Goal: Entertainment & Leisure: Consume media (video, audio)

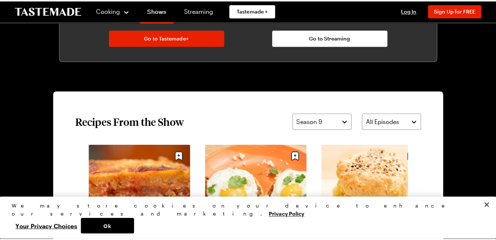
scroll to position [475, 0]
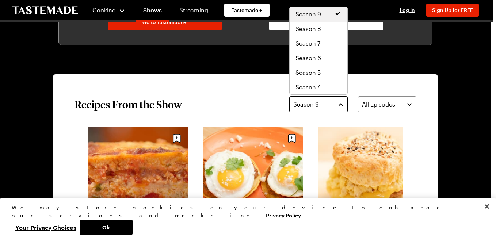
click at [342, 103] on button "Season 9" at bounding box center [318, 104] width 58 height 16
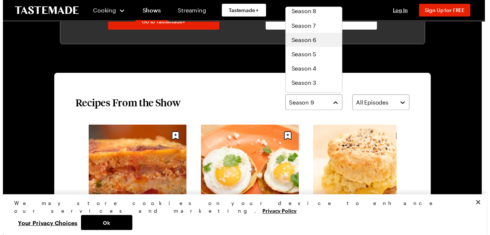
scroll to position [44, 0]
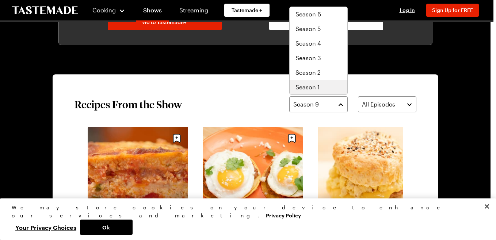
click at [306, 87] on span "Season 1" at bounding box center [307, 87] width 24 height 9
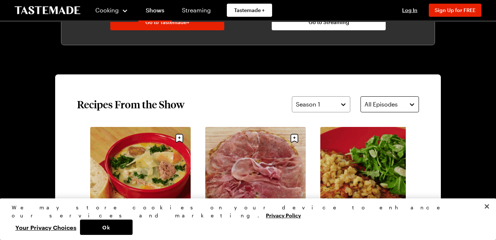
click at [410, 105] on button "All Episodes" at bounding box center [389, 104] width 58 height 16
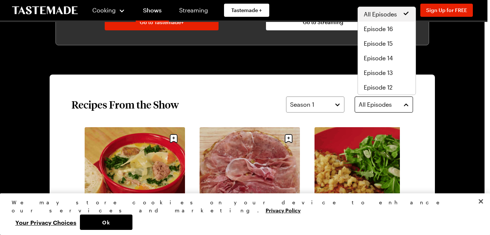
click at [410, 105] on button "All Episodes" at bounding box center [384, 104] width 58 height 16
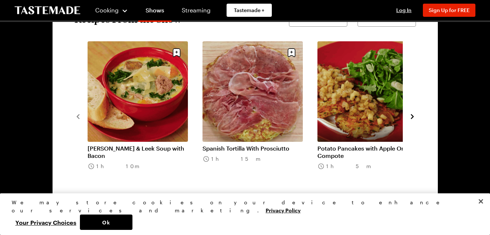
scroll to position [548, 0]
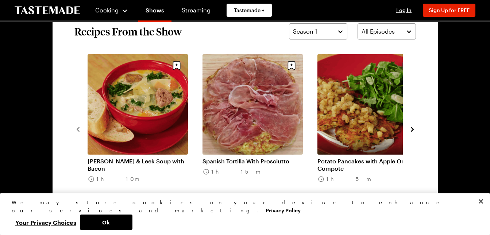
click at [414, 130] on icon "navigate to next item" at bounding box center [412, 129] width 7 height 7
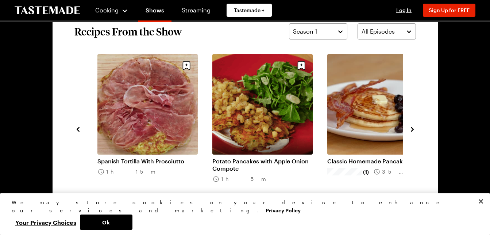
click at [414, 130] on icon "navigate to next item" at bounding box center [412, 129] width 7 height 7
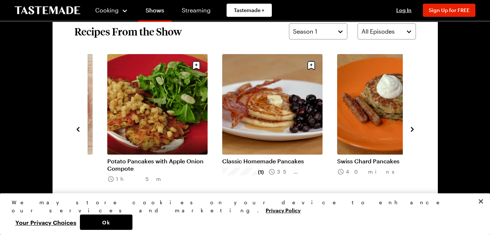
click at [414, 130] on icon "navigate to next item" at bounding box center [412, 129] width 7 height 7
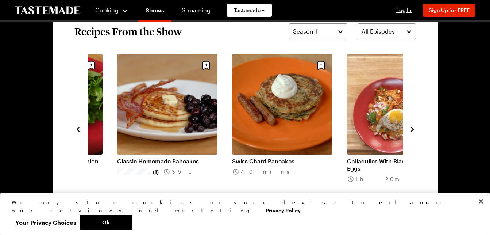
click at [410, 130] on icon "navigate to next item" at bounding box center [412, 129] width 7 height 7
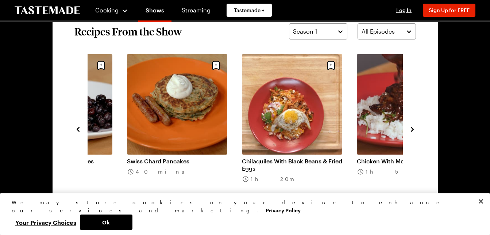
click at [410, 130] on icon "navigate to next item" at bounding box center [412, 129] width 7 height 7
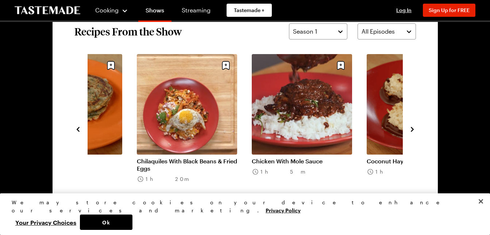
click at [410, 130] on icon "navigate to next item" at bounding box center [412, 129] width 7 height 7
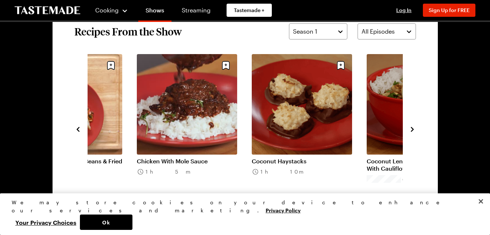
click at [410, 130] on icon "navigate to next item" at bounding box center [412, 129] width 7 height 7
